Goal: Register for event/course

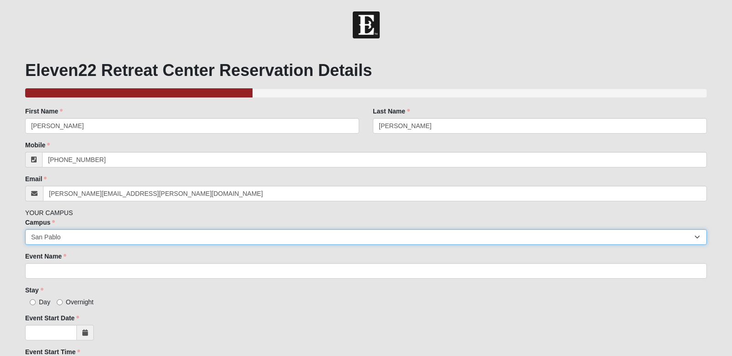
click at [697, 236] on select "Arlington Baymeadows Eleven22 Online [PERSON_NAME][GEOGRAPHIC_DATA] Jesup [GEOG…" at bounding box center [366, 237] width 682 height 16
click at [25, 229] on select "Arlington Baymeadows Eleven22 Online [PERSON_NAME][GEOGRAPHIC_DATA] Jesup [GEOG…" at bounding box center [366, 237] width 682 height 16
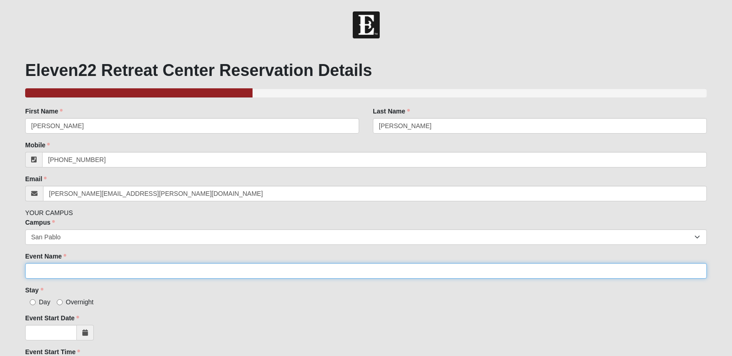
click at [83, 268] on input "Event Name" at bounding box center [366, 271] width 682 height 16
type input "P"
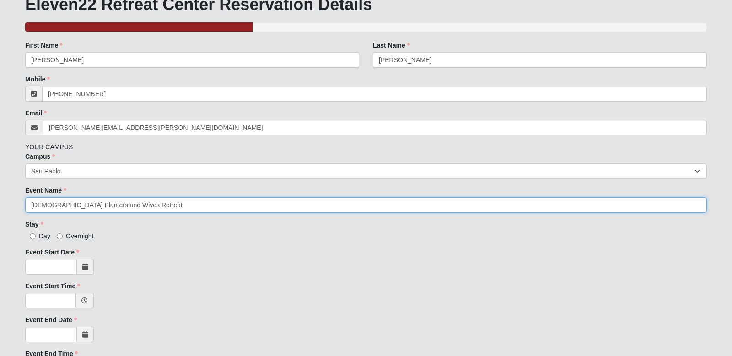
scroll to position [70, 0]
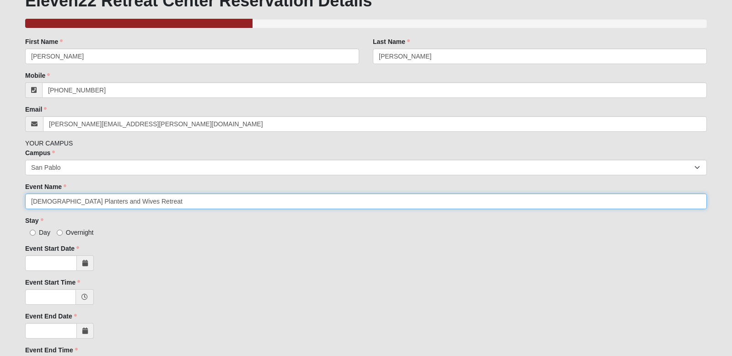
type input "[DEMOGRAPHIC_DATA] Planters and Wives Retreat"
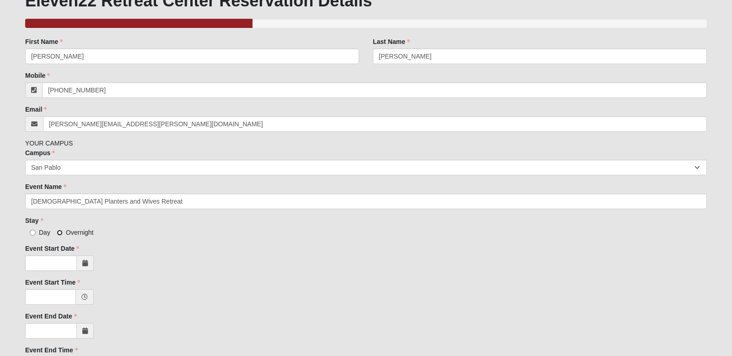
click at [60, 234] on input "Overnight" at bounding box center [60, 233] width 6 height 6
radio input "true"
click at [85, 265] on icon at bounding box center [84, 263] width 5 height 6
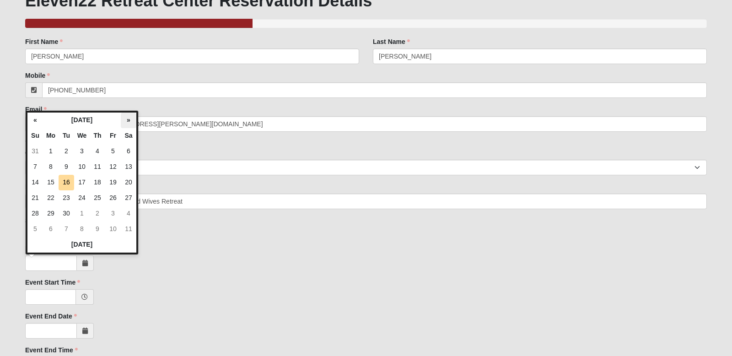
click at [128, 121] on th "»" at bounding box center [129, 121] width 16 height 16
click at [50, 182] on td "15" at bounding box center [51, 183] width 16 height 16
type input "[DATE]"
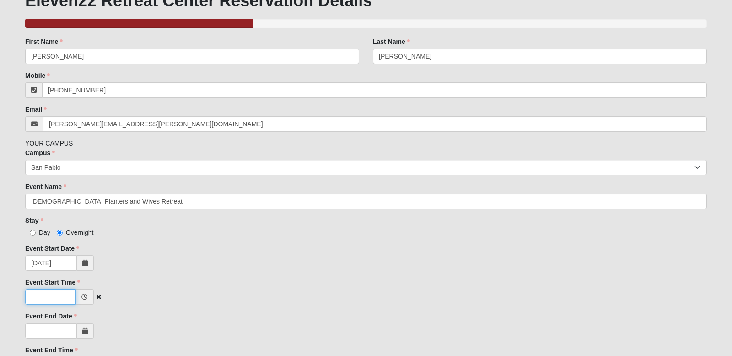
click at [51, 297] on input "Event Start Time" at bounding box center [50, 297] width 51 height 16
type input "2:00 PM"
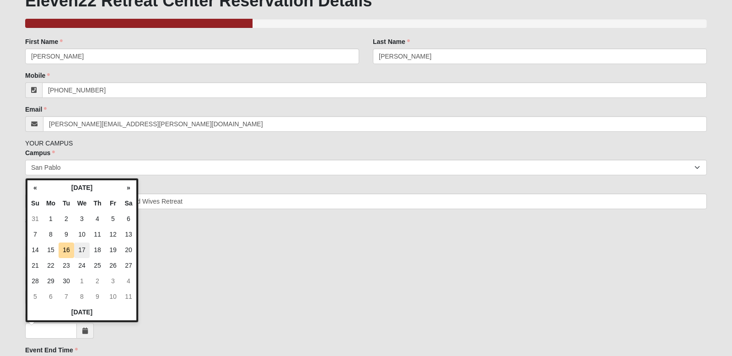
click at [81, 250] on td "17" at bounding box center [82, 250] width 16 height 16
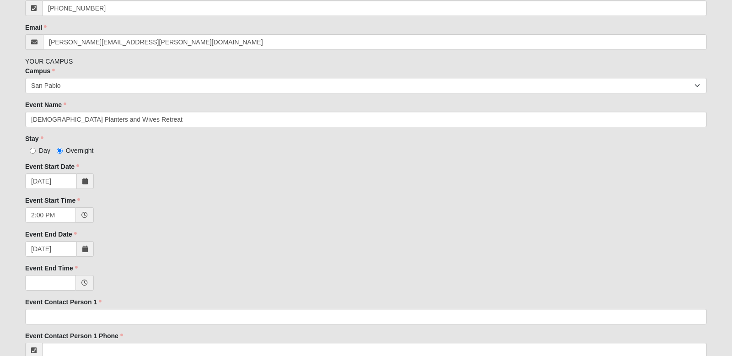
scroll to position [152, 0]
click at [84, 248] on icon at bounding box center [84, 248] width 5 height 6
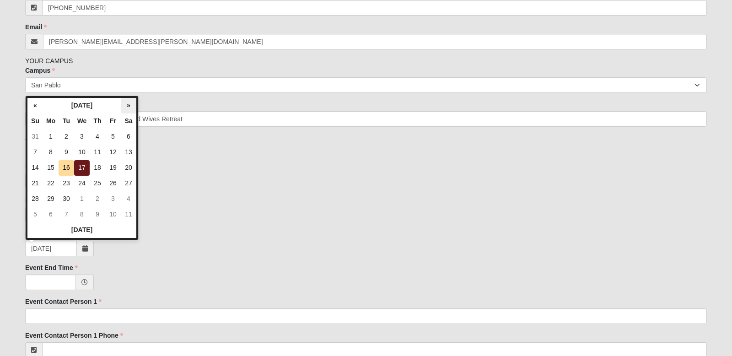
click at [126, 104] on th "»" at bounding box center [129, 106] width 16 height 16
click at [86, 167] on td "17" at bounding box center [82, 168] width 16 height 16
type input "[DATE]"
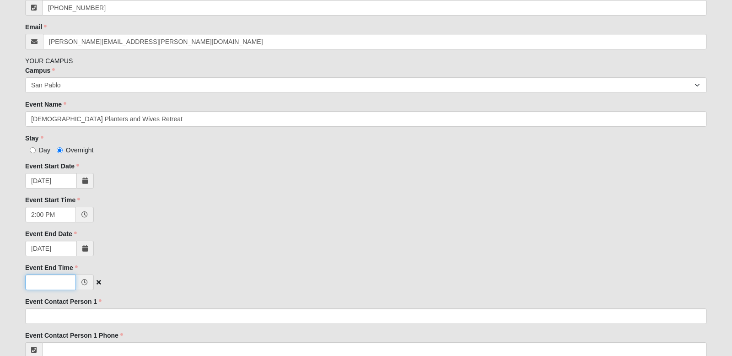
click at [60, 288] on input "Event End Time" at bounding box center [50, 283] width 51 height 16
type input "11:00 AM"
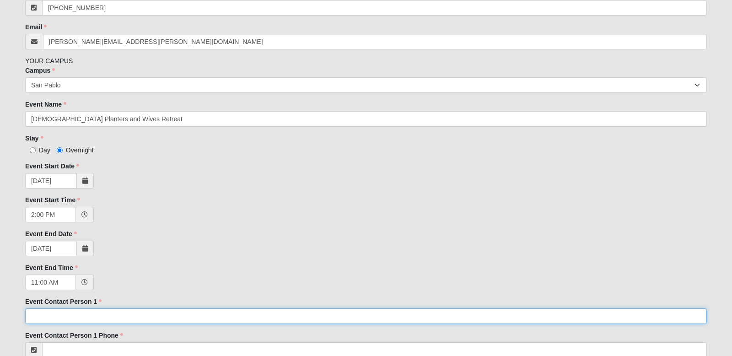
click at [58, 314] on input "Event Contact Person 1" at bounding box center [366, 316] width 682 height 16
type input "[PERSON_NAME]"
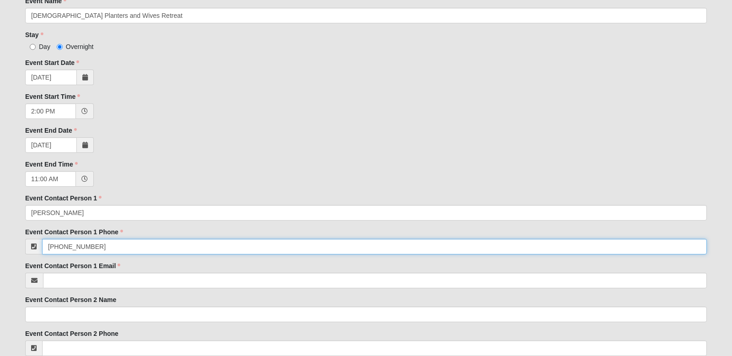
scroll to position [256, 0]
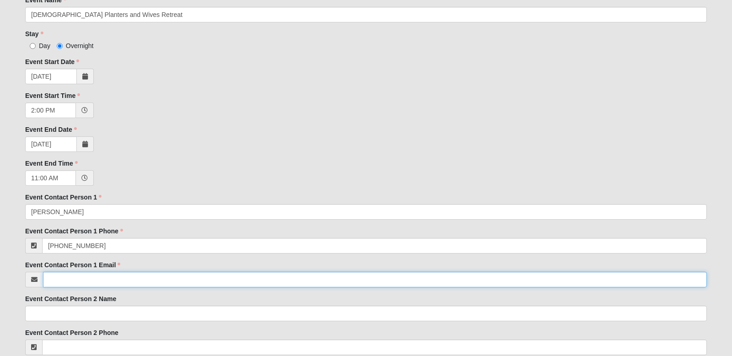
type input "[PHONE_NUMBER]"
click at [107, 278] on input "Event Contact Person 1 Email" at bounding box center [375, 280] width 664 height 16
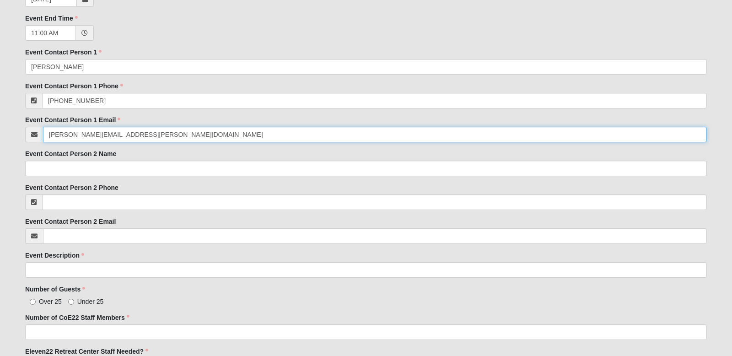
scroll to position [405, 0]
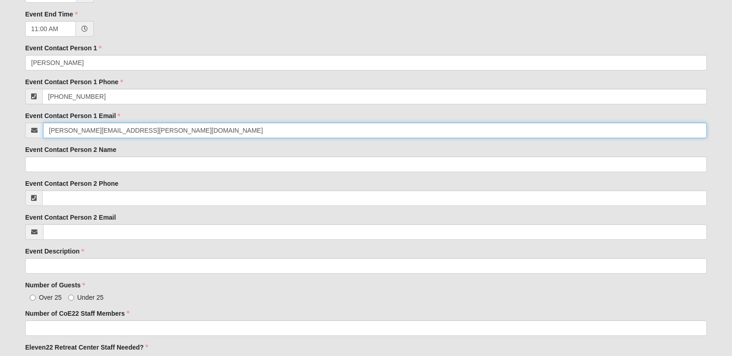
type input "[PERSON_NAME][EMAIL_ADDRESS][PERSON_NAME][DOMAIN_NAME]"
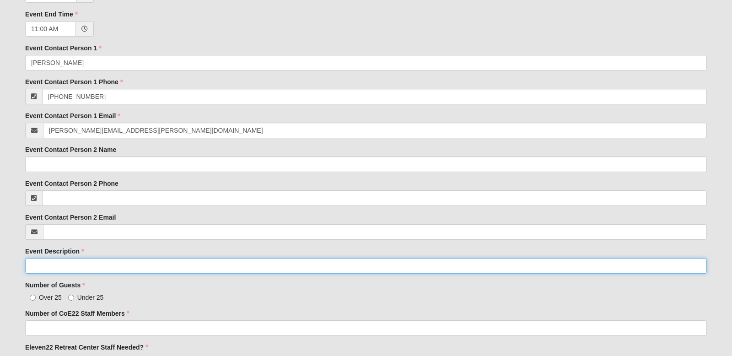
click at [51, 267] on input "Event Description" at bounding box center [366, 266] width 682 height 16
type input "C"
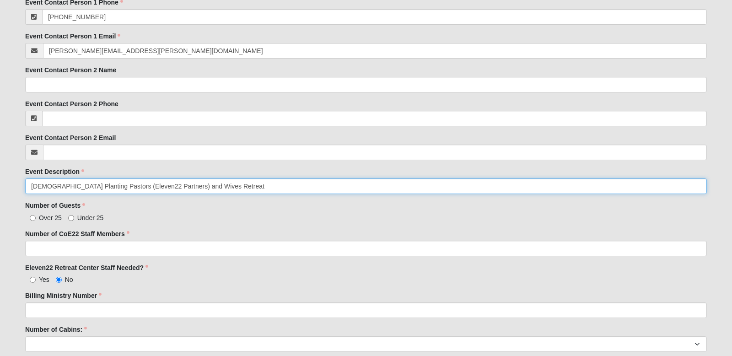
scroll to position [485, 0]
type input "[DEMOGRAPHIC_DATA] Planting Pastors (Eleven22 Partners) and Wives Retreat"
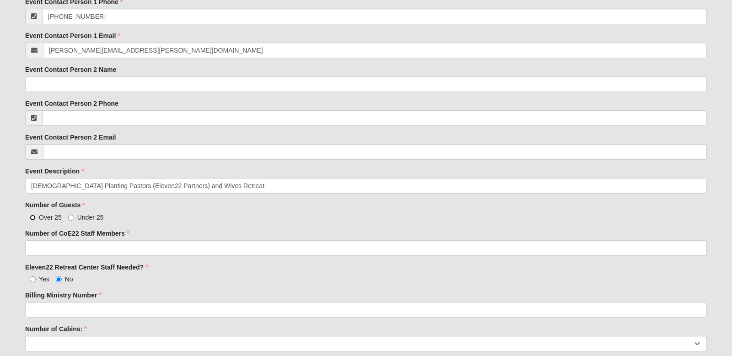
click at [30, 220] on input "Over 25" at bounding box center [33, 218] width 6 height 6
radio input "true"
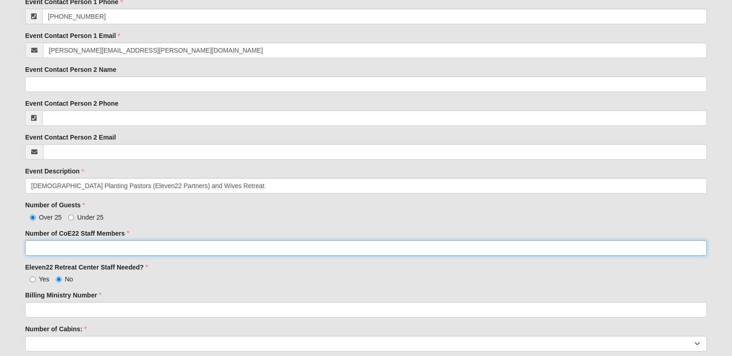
click at [38, 248] on input "Number of CoE22 Staff Members" at bounding box center [366, 248] width 682 height 16
type input "3"
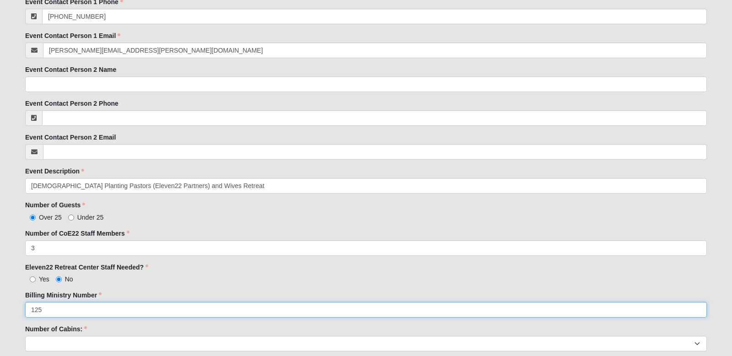
type input "125"
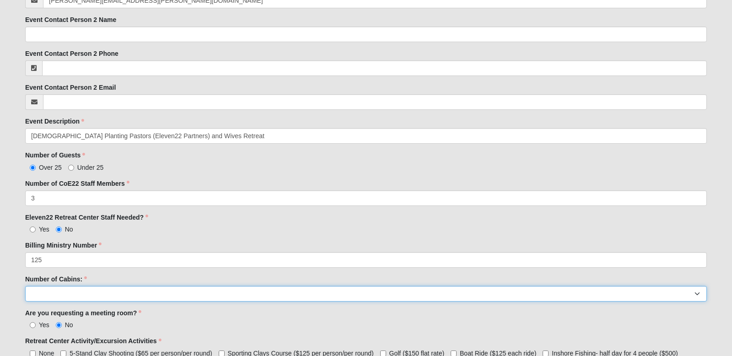
scroll to position [539, 0]
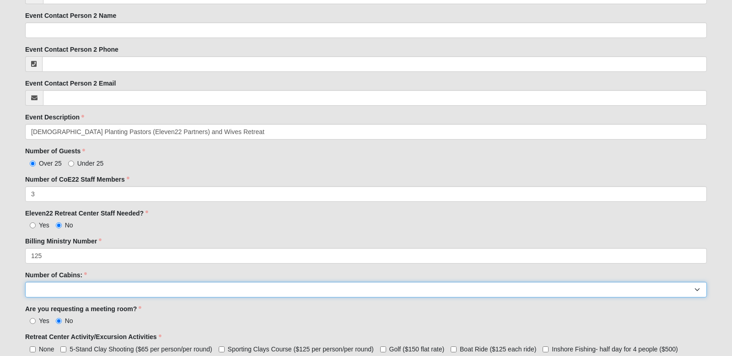
click at [70, 286] on select "1 2 3 4 5 6 7 8" at bounding box center [366, 290] width 682 height 16
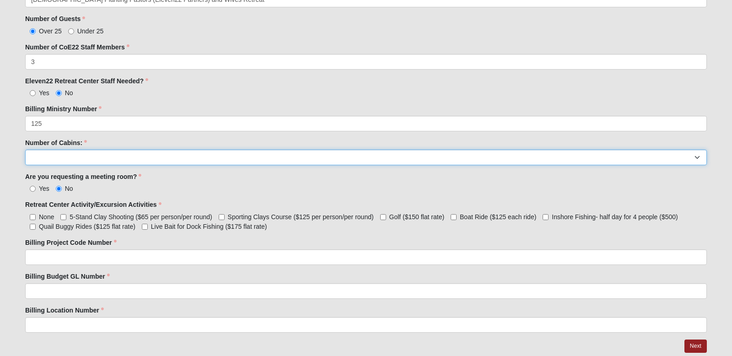
scroll to position [673, 0]
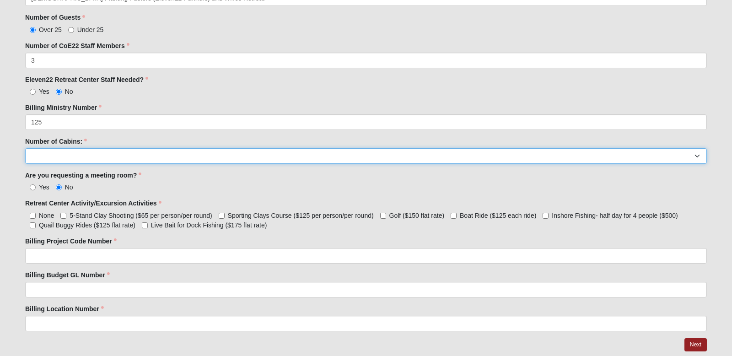
click at [143, 159] on select "1 2 3 4 5 6 7 8" at bounding box center [366, 156] width 682 height 16
select select "8"
click at [25, 148] on select "1 2 3 4 5 6 7 8" at bounding box center [366, 156] width 682 height 16
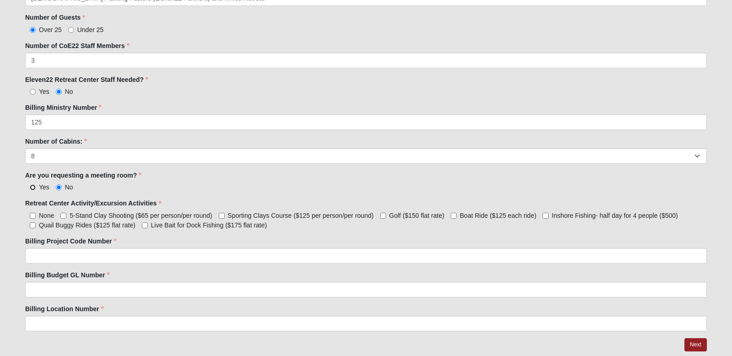
click at [32, 187] on input "Yes" at bounding box center [33, 187] width 6 height 6
radio input "true"
click at [63, 216] on input "5-Stand Clay Shooting ($65 per person/per round)" at bounding box center [63, 216] width 6 height 6
checkbox input "true"
click at [382, 218] on input "Golf ($150 flat rate)" at bounding box center [383, 216] width 6 height 6
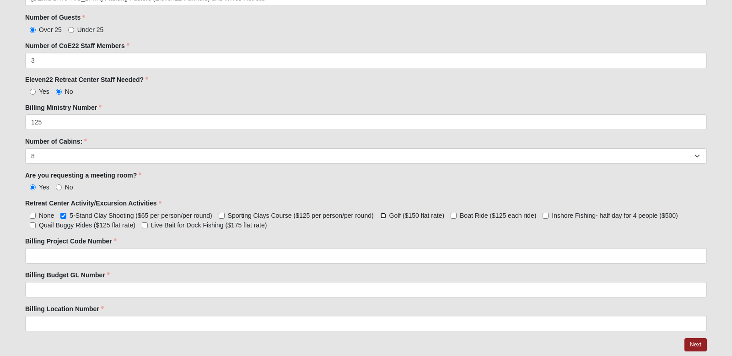
checkbox input "true"
click at [454, 216] on input "Boat Ride ($125 each ride)" at bounding box center [454, 216] width 6 height 6
checkbox input "true"
click at [454, 216] on input "Boat Ride ($125 each ride)" at bounding box center [454, 216] width 6 height 6
checkbox input "false"
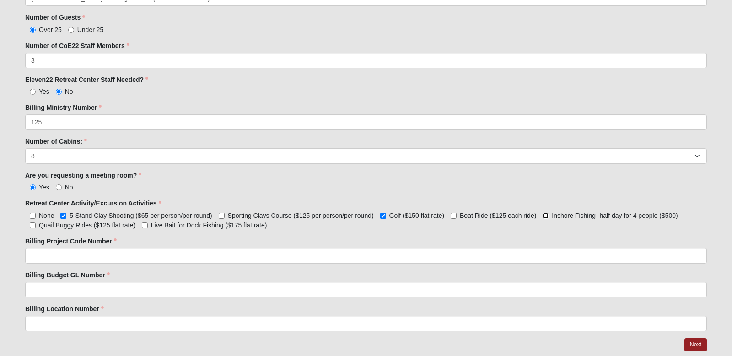
click at [547, 216] on input "Inshore Fishing- half day for 4 people ($500)" at bounding box center [546, 216] width 6 height 6
checkbox input "true"
click at [32, 225] on input "Quail Buggy Rides ($125 flat rate)" at bounding box center [33, 225] width 6 height 6
checkbox input "true"
click at [146, 225] on input "Live Bait for Dock Fishing ($175 flat rate)" at bounding box center [145, 225] width 6 height 6
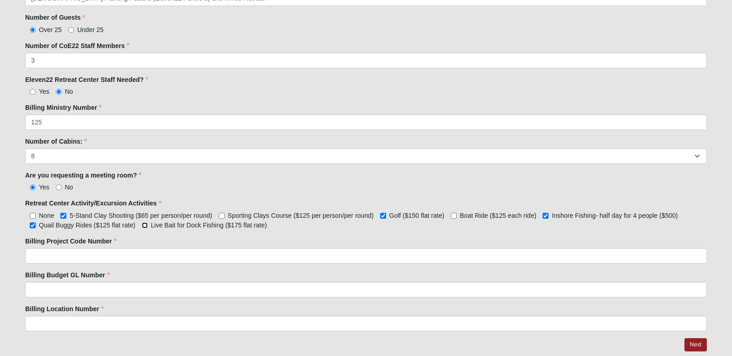
checkbox input "true"
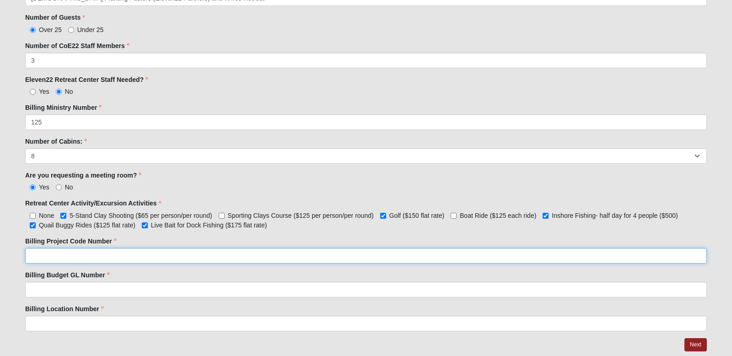
click at [121, 256] on input "Billing Project Code Number" at bounding box center [366, 256] width 682 height 16
type input "125"
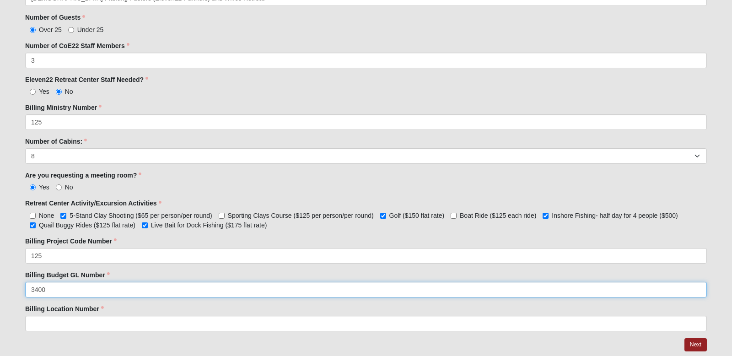
type input "3400"
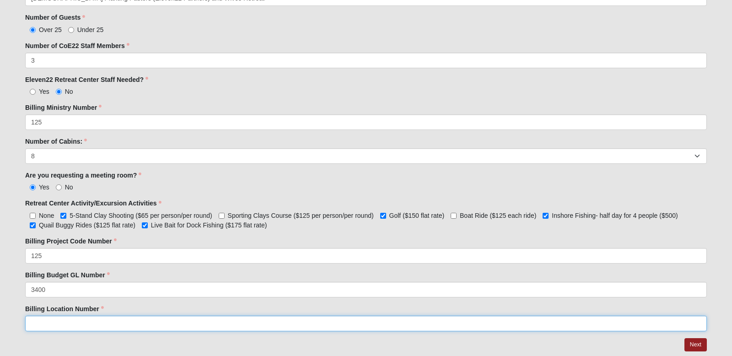
scroll to position [706, 0]
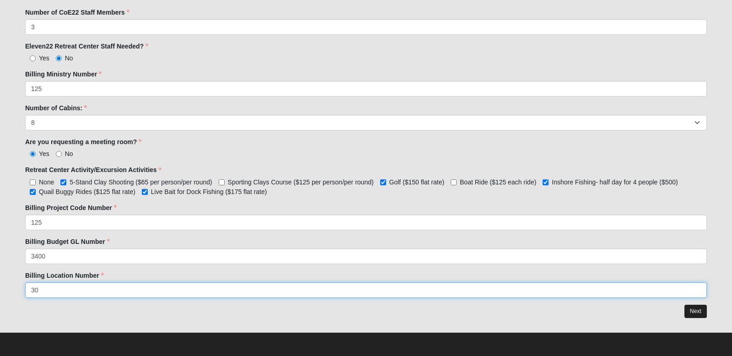
type input "30"
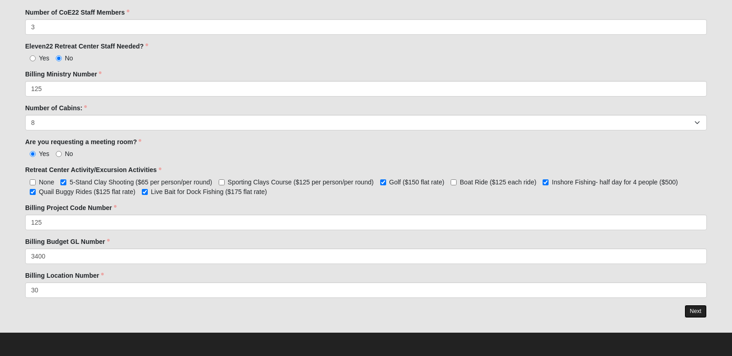
click at [704, 308] on link "Next" at bounding box center [695, 311] width 22 height 13
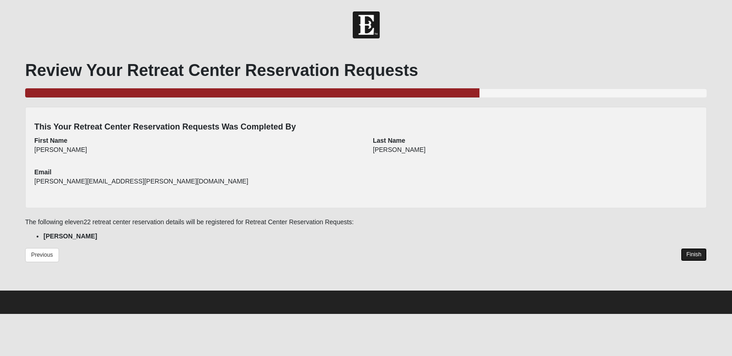
click at [695, 260] on link "Finish" at bounding box center [694, 254] width 26 height 13
